Goal: Information Seeking & Learning: Learn about a topic

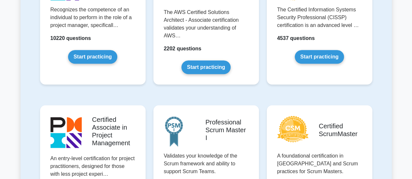
scroll to position [193, 0]
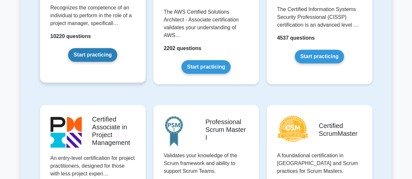
click at [92, 55] on link "Start practicing" at bounding box center [92, 55] width 49 height 14
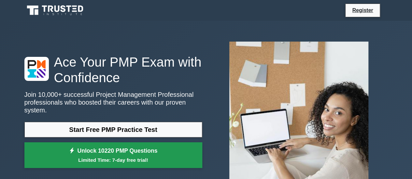
click at [135, 149] on link "Unlock 10220 PMP Questions Limited Time: 7-day free trial!" at bounding box center [113, 156] width 178 height 26
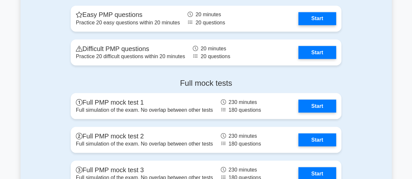
scroll to position [1832, 0]
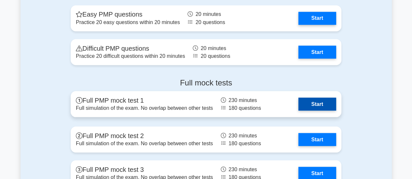
click at [298, 101] on link "Start" at bounding box center [317, 104] width 38 height 13
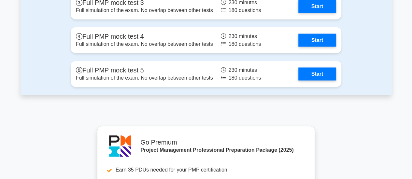
scroll to position [1998, 0]
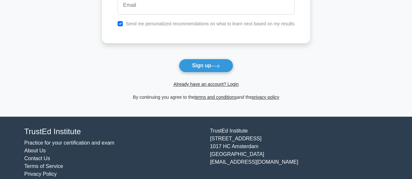
scroll to position [106, 0]
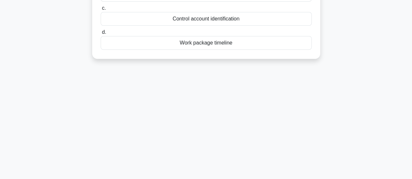
scroll to position [114, 0]
